Goal: Information Seeking & Learning: Learn about a topic

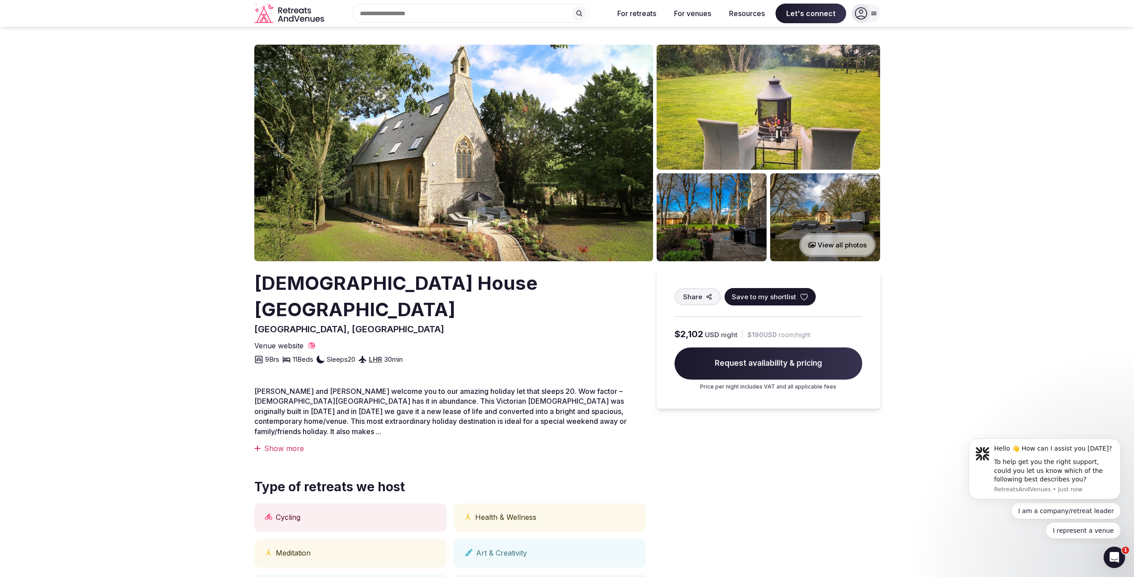
click at [617, 196] on img at bounding box center [453, 153] width 399 height 217
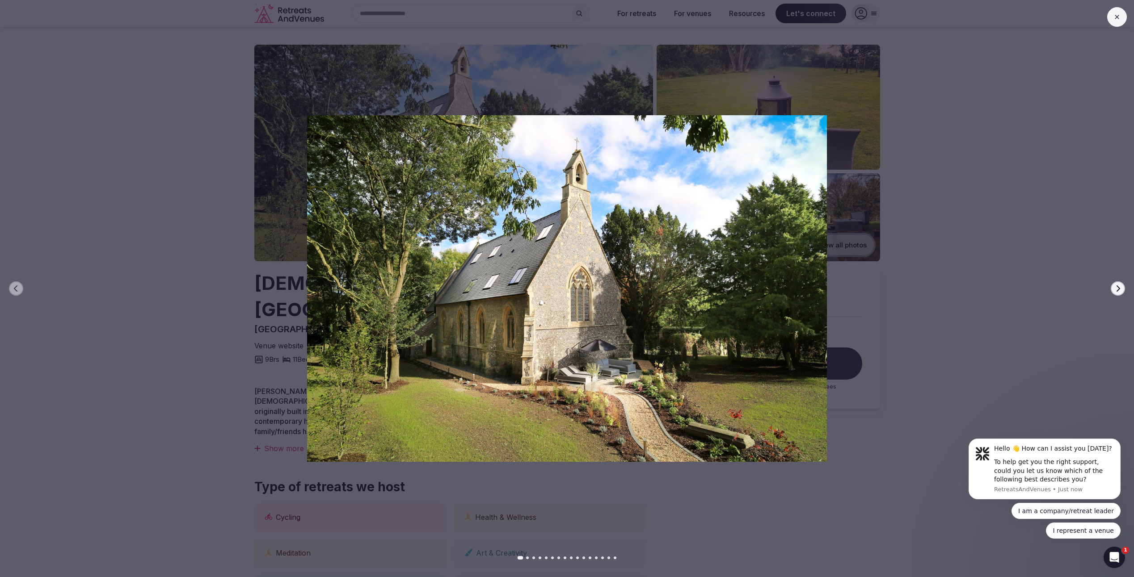
click at [1122, 291] on button "Next slide" at bounding box center [1118, 289] width 14 height 14
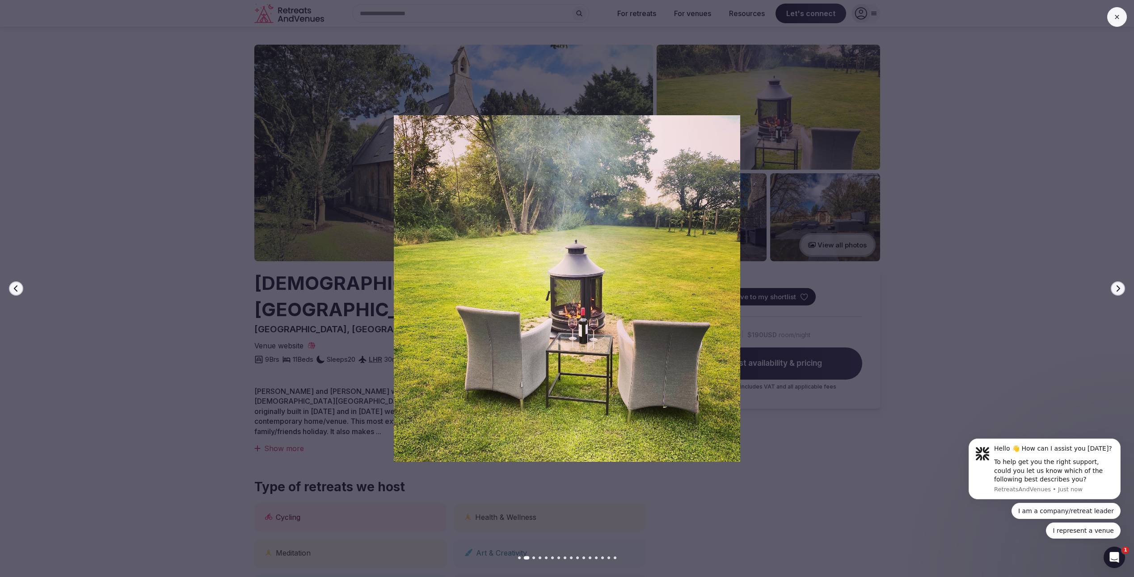
click at [1122, 291] on button "Next slide" at bounding box center [1118, 289] width 14 height 14
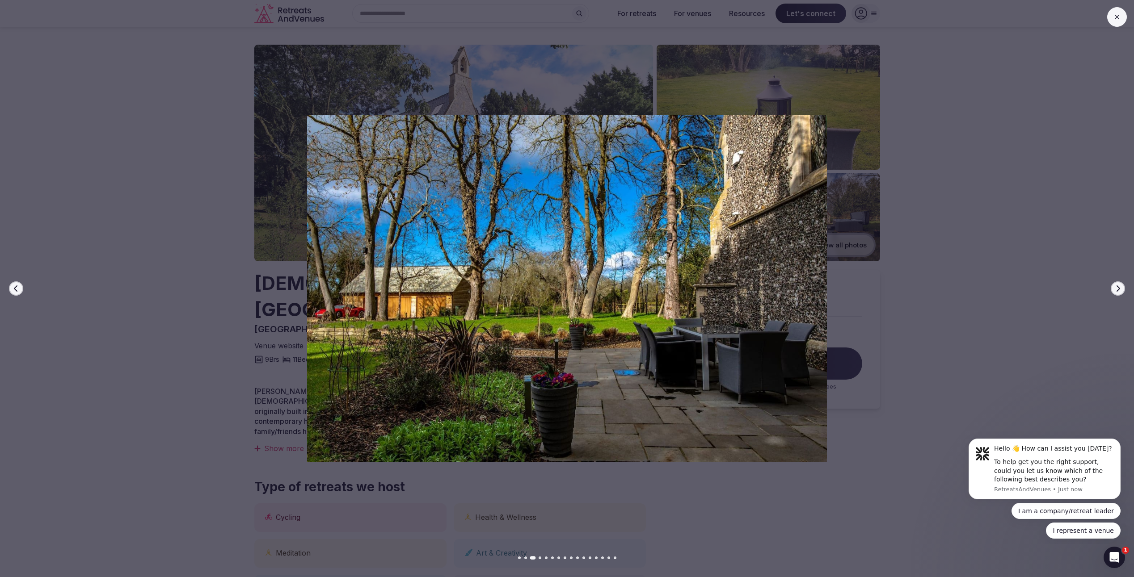
click at [1122, 291] on button "Next slide" at bounding box center [1118, 289] width 14 height 14
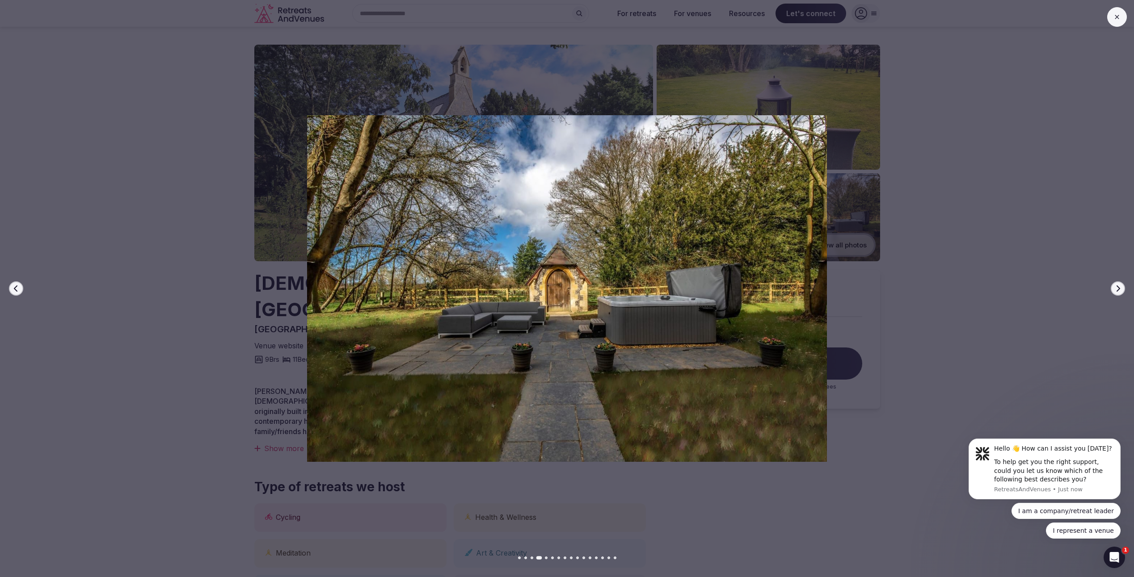
click at [1122, 291] on button "Next slide" at bounding box center [1118, 289] width 14 height 14
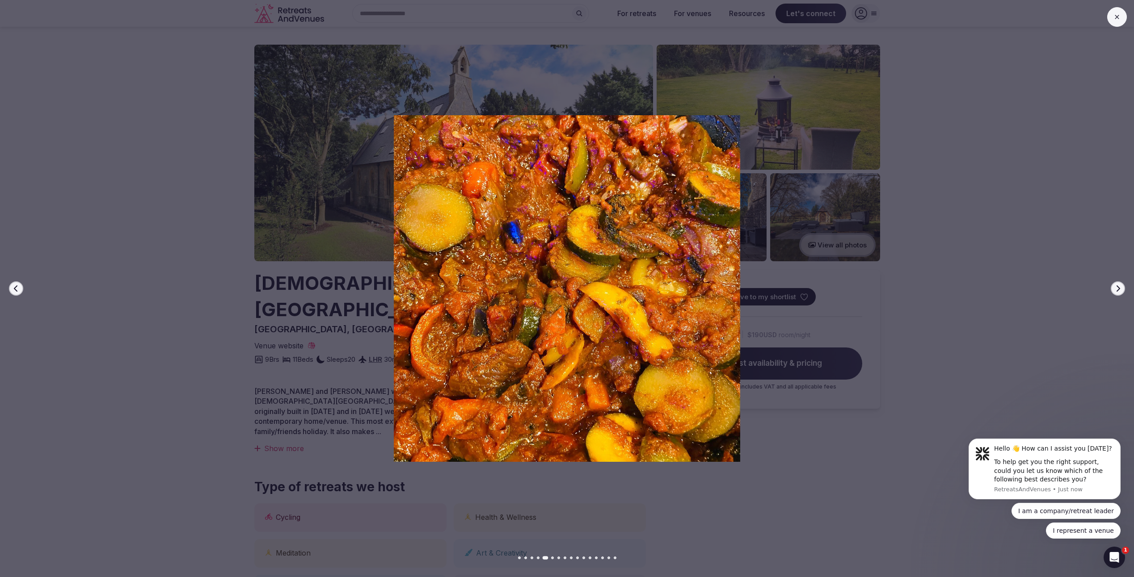
click at [1122, 291] on button "Next slide" at bounding box center [1118, 289] width 14 height 14
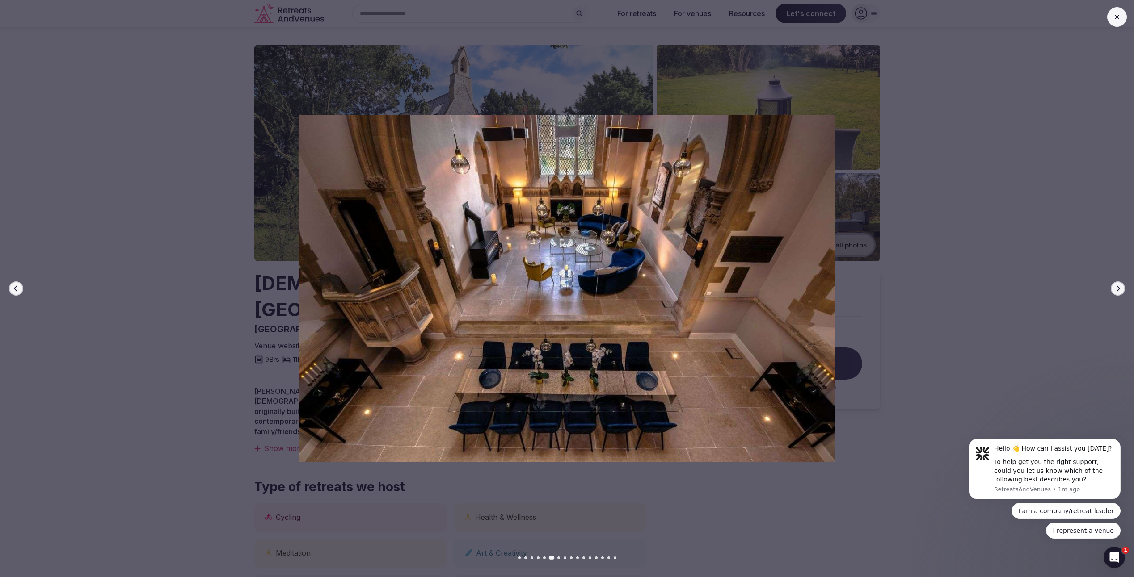
click at [1122, 291] on button "Next slide" at bounding box center [1118, 289] width 14 height 14
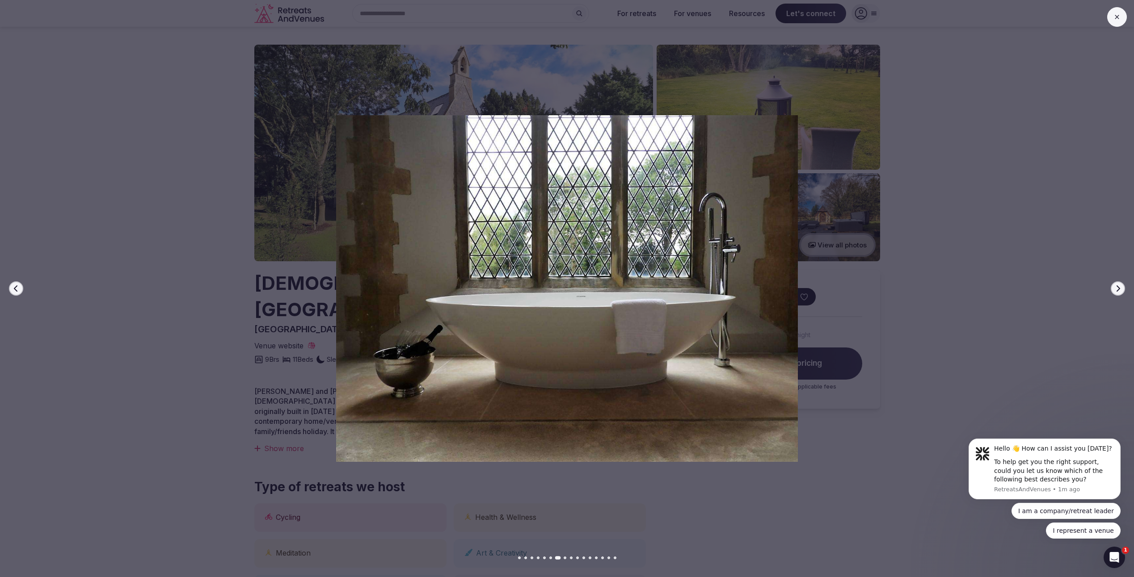
click at [1122, 291] on button "Next slide" at bounding box center [1118, 289] width 14 height 14
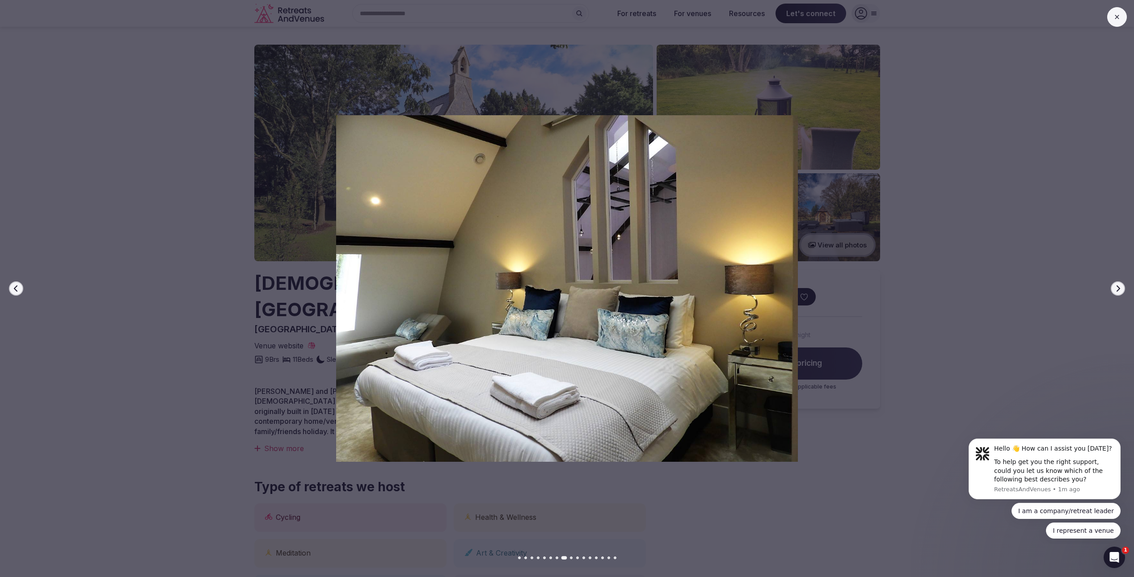
click at [1122, 291] on button "Next slide" at bounding box center [1118, 289] width 14 height 14
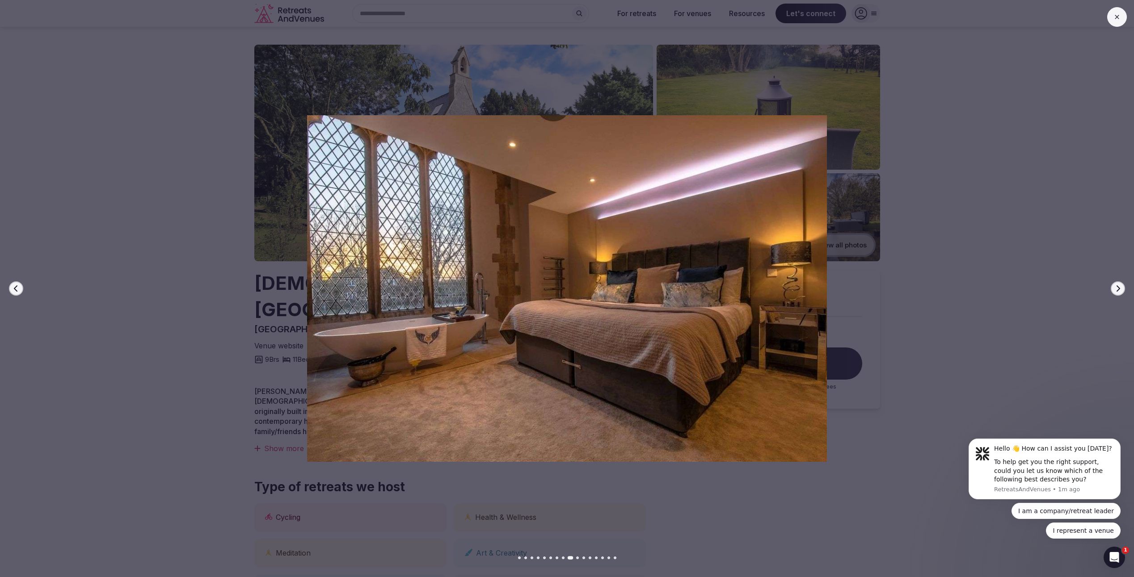
click at [1122, 291] on button "Next slide" at bounding box center [1118, 289] width 14 height 14
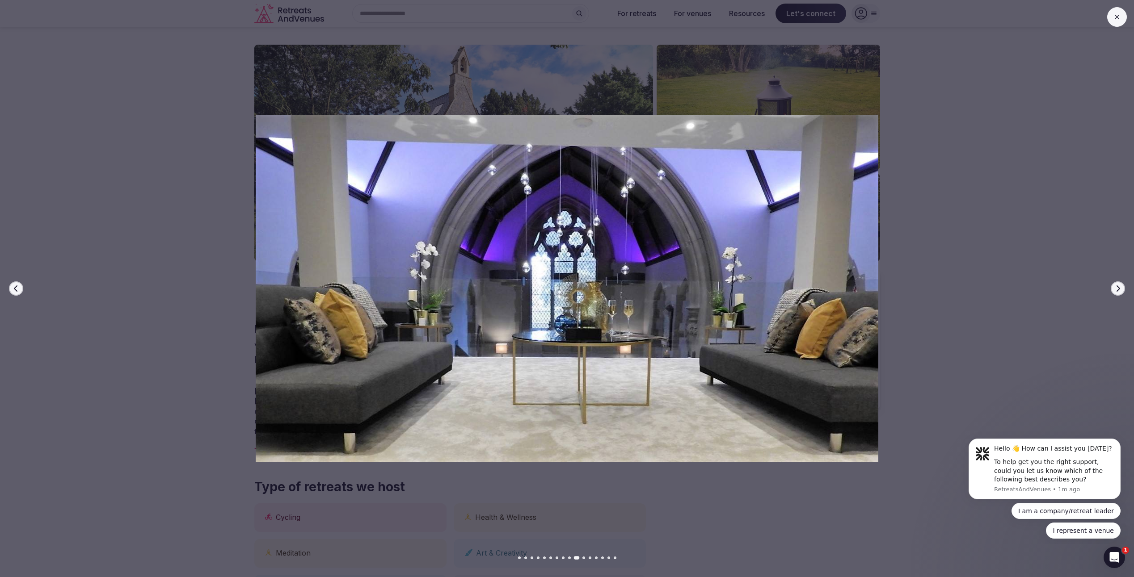
click at [1122, 291] on button "Next slide" at bounding box center [1118, 289] width 14 height 14
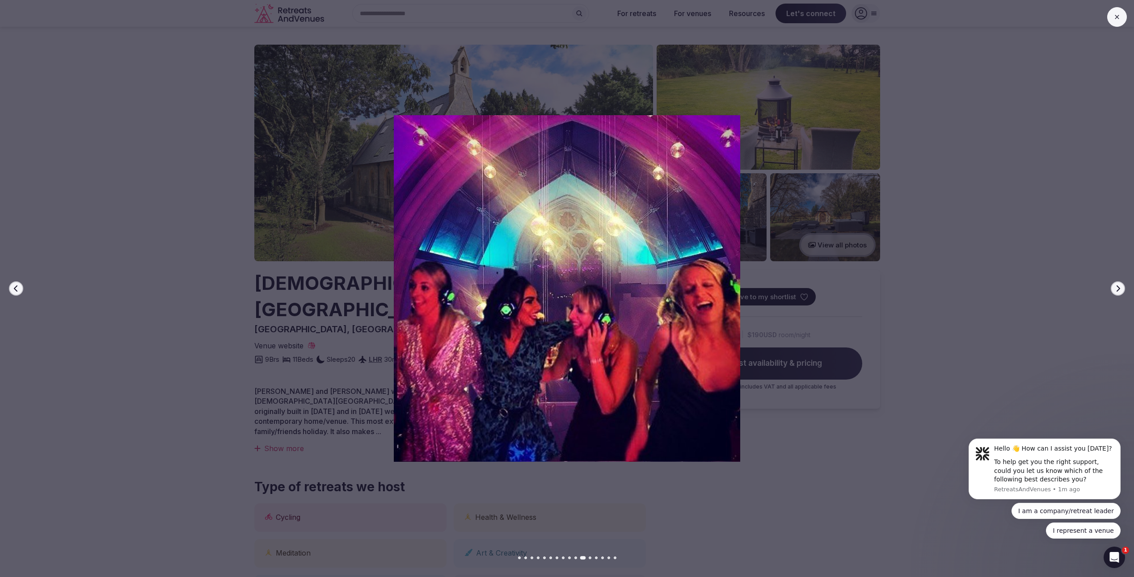
click at [1122, 291] on button "Next slide" at bounding box center [1118, 289] width 14 height 14
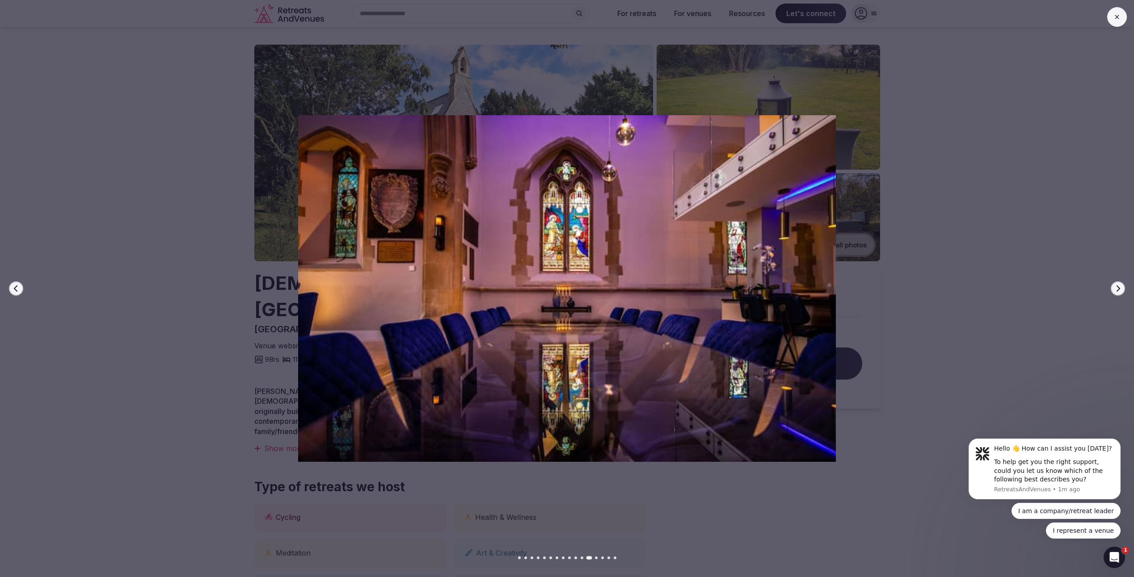
click at [1122, 291] on button "Next slide" at bounding box center [1118, 289] width 14 height 14
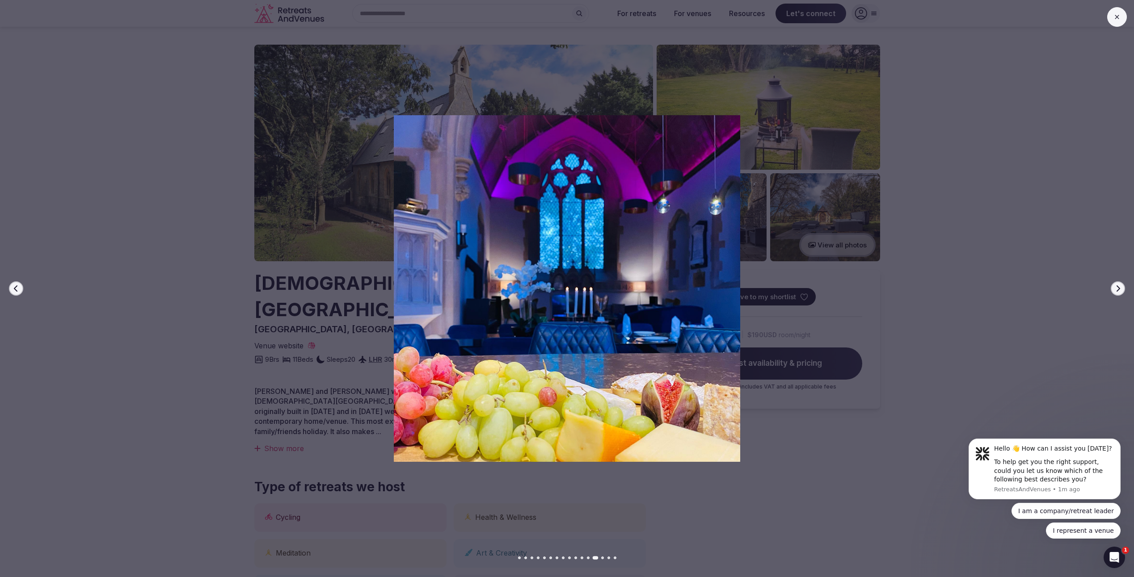
click at [1122, 291] on button "Next slide" at bounding box center [1118, 289] width 14 height 14
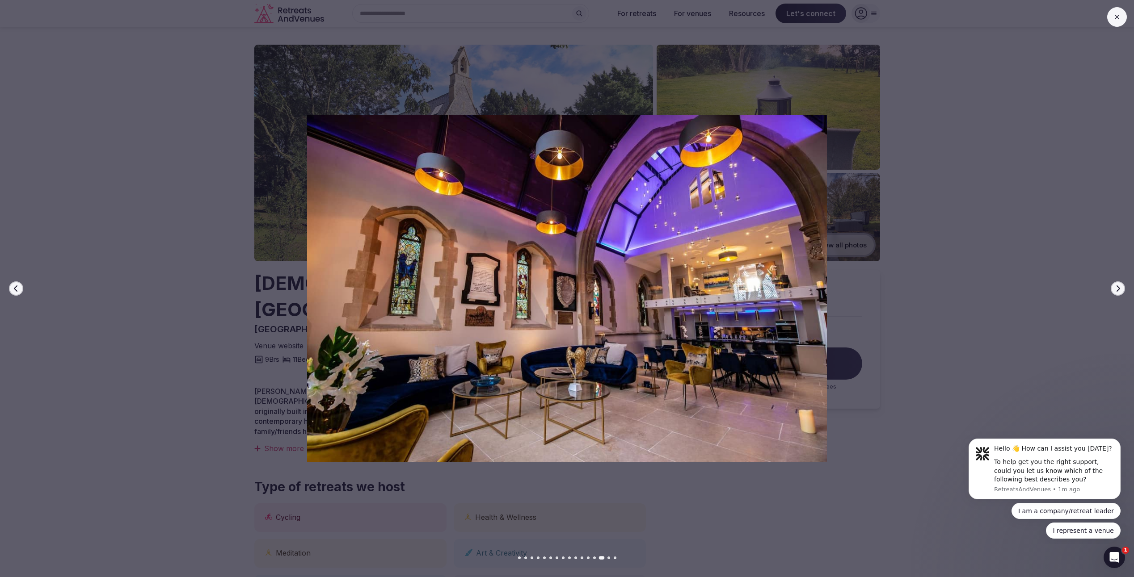
click at [1122, 291] on button "Next slide" at bounding box center [1118, 289] width 14 height 14
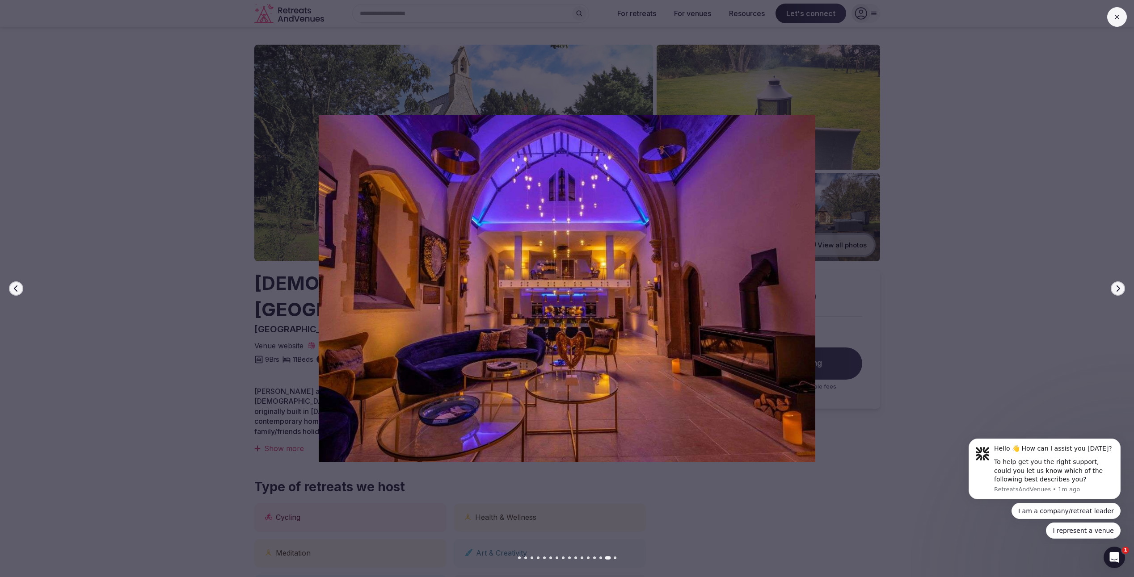
click at [1122, 291] on button "Next slide" at bounding box center [1118, 289] width 14 height 14
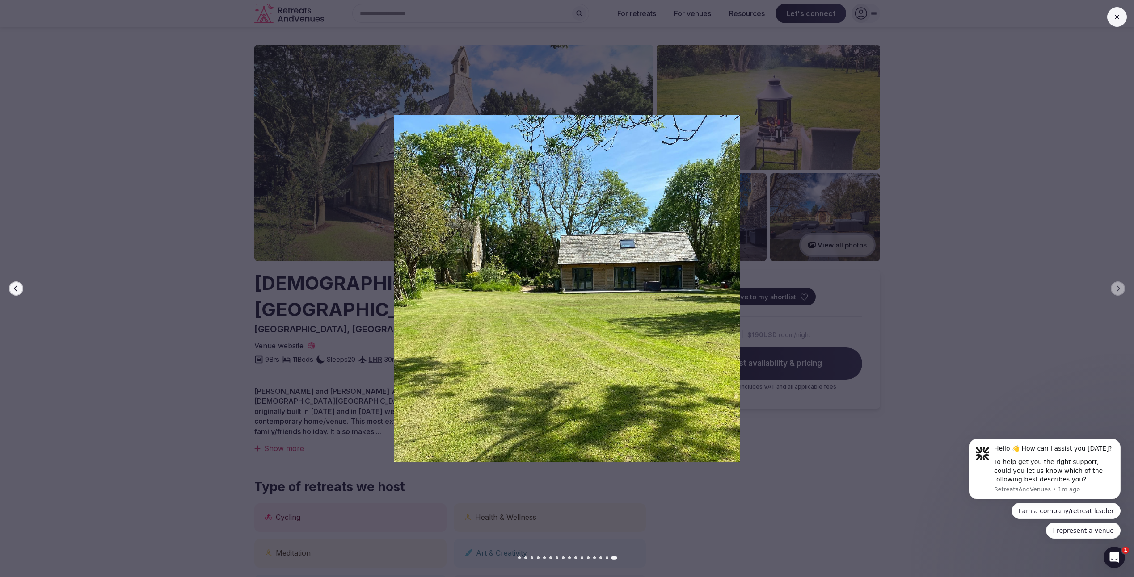
click at [1118, 14] on icon at bounding box center [1116, 16] width 7 height 7
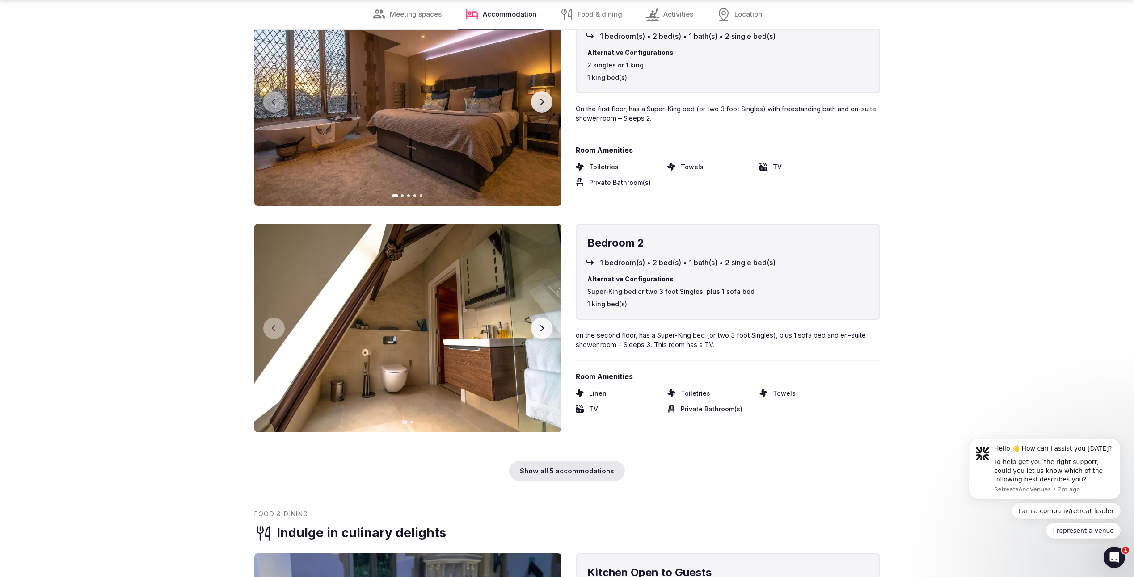
scroll to position [1922, 0]
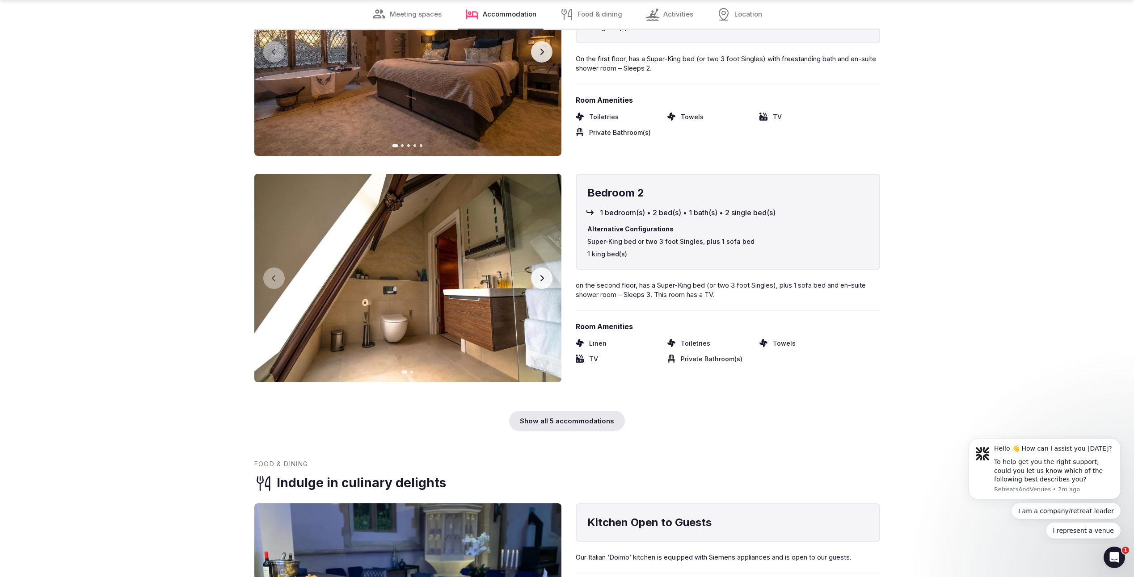
click at [594, 411] on div "Show all 5 accommodations" at bounding box center [567, 421] width 116 height 20
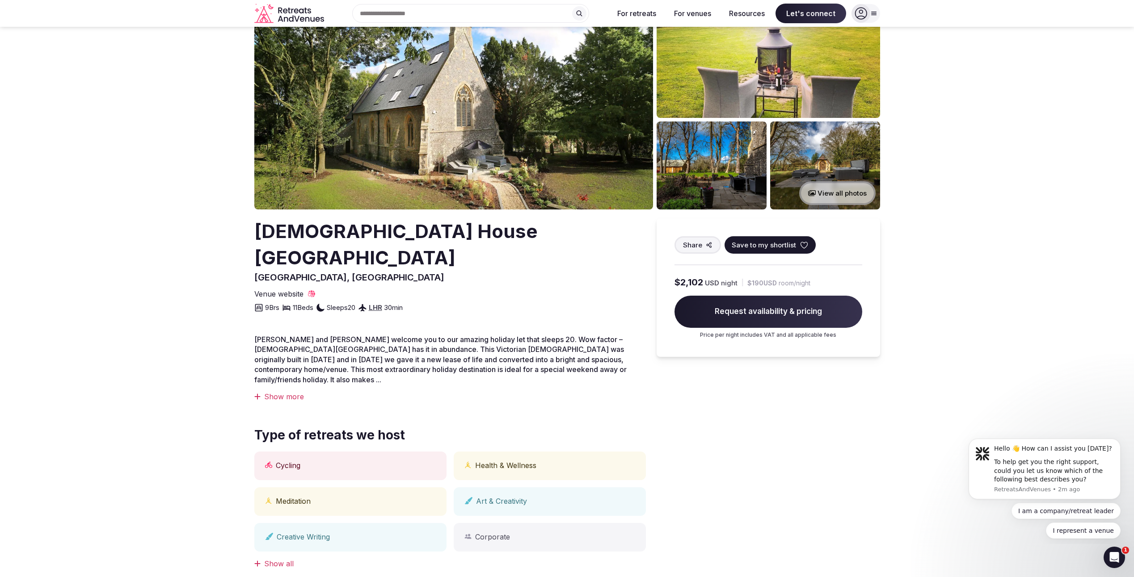
scroll to position [0, 0]
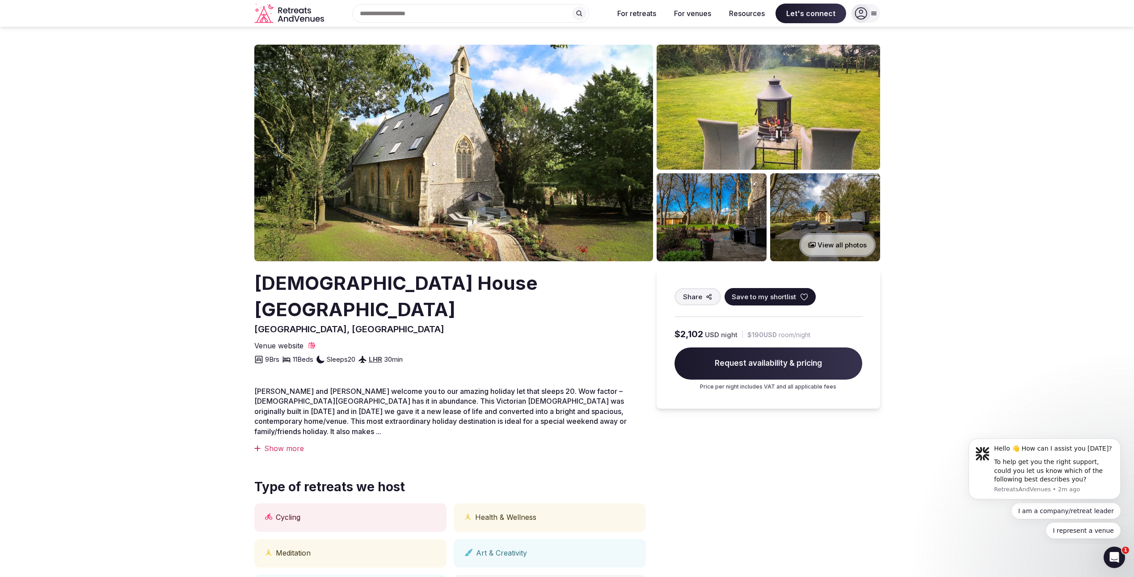
click at [793, 362] on span "Request availability & pricing" at bounding box center [768, 364] width 188 height 32
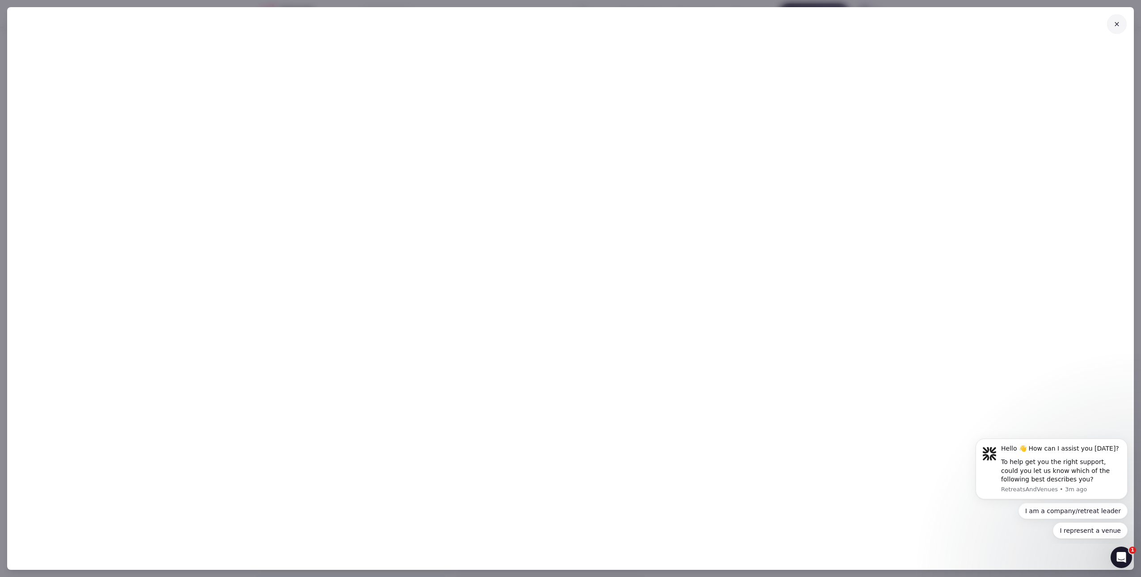
click at [1113, 25] on icon at bounding box center [1116, 24] width 7 height 7
